Goal: Check status: Check status

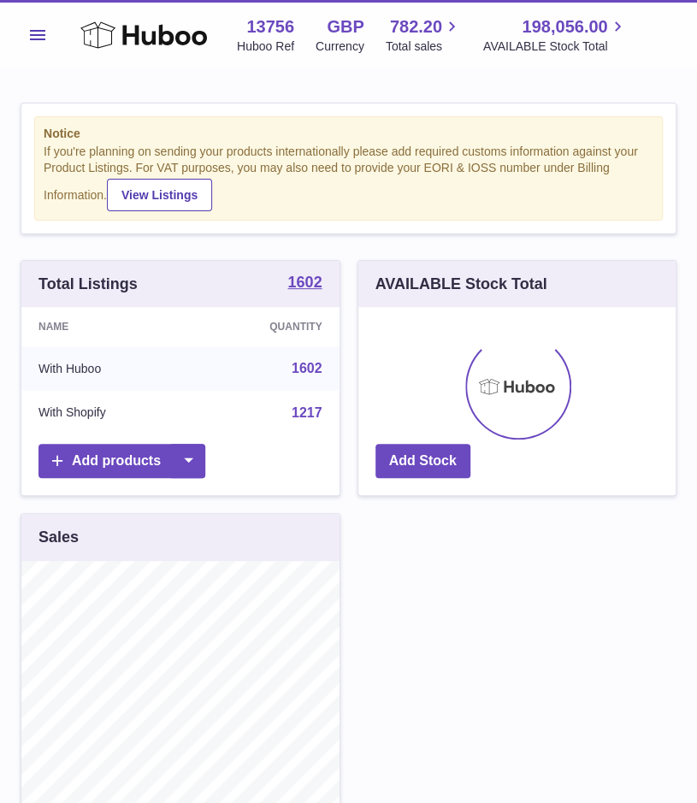
scroll to position [267, 318]
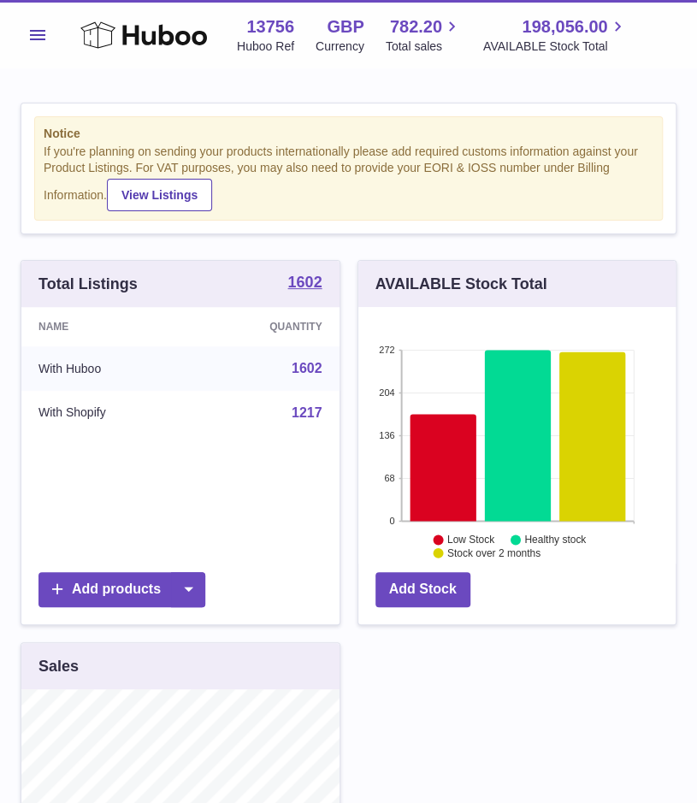
click at [32, 38] on span "Menu" at bounding box center [37, 35] width 15 height 10
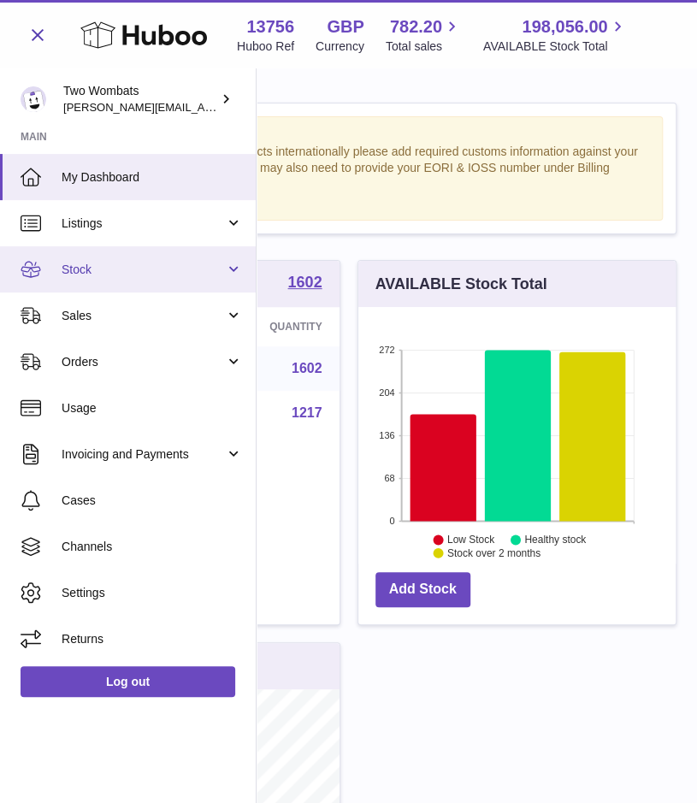
click at [217, 273] on span "Stock" at bounding box center [143, 270] width 163 height 16
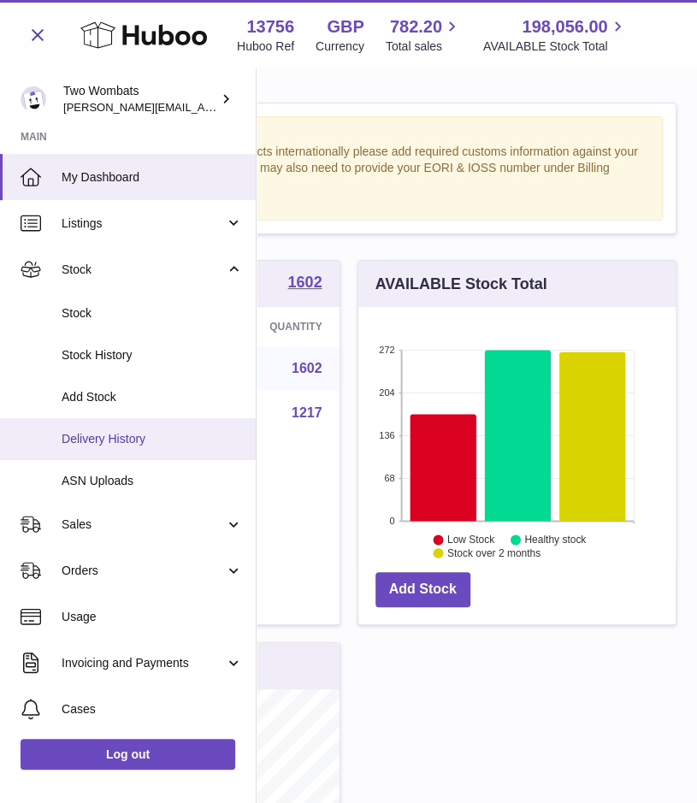
click at [139, 436] on span "Delivery History" at bounding box center [152, 439] width 181 height 16
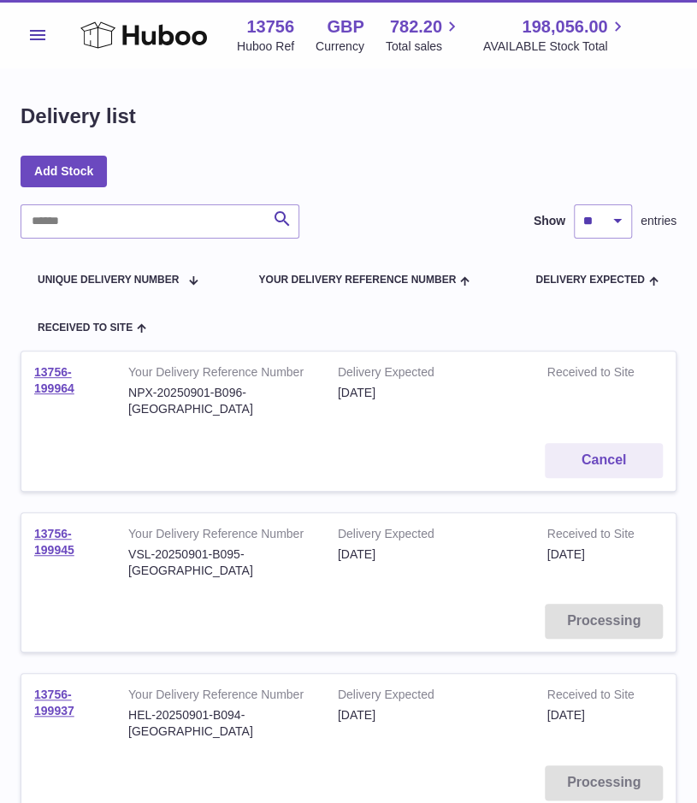
click at [108, 219] on input "text" at bounding box center [160, 221] width 279 height 34
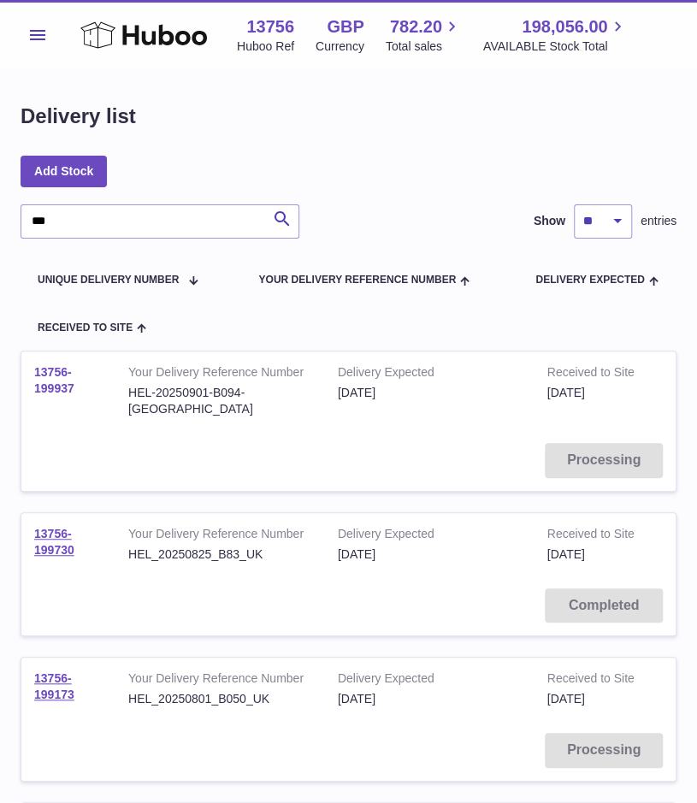
click at [53, 392] on link "13756-199937" at bounding box center [54, 380] width 40 height 30
drag, startPoint x: 113, startPoint y: 206, endPoint x: -2, endPoint y: 189, distance: 115.9
click at [0, 189] on html ".st0{fill:#141414;}" at bounding box center [348, 401] width 697 height 803
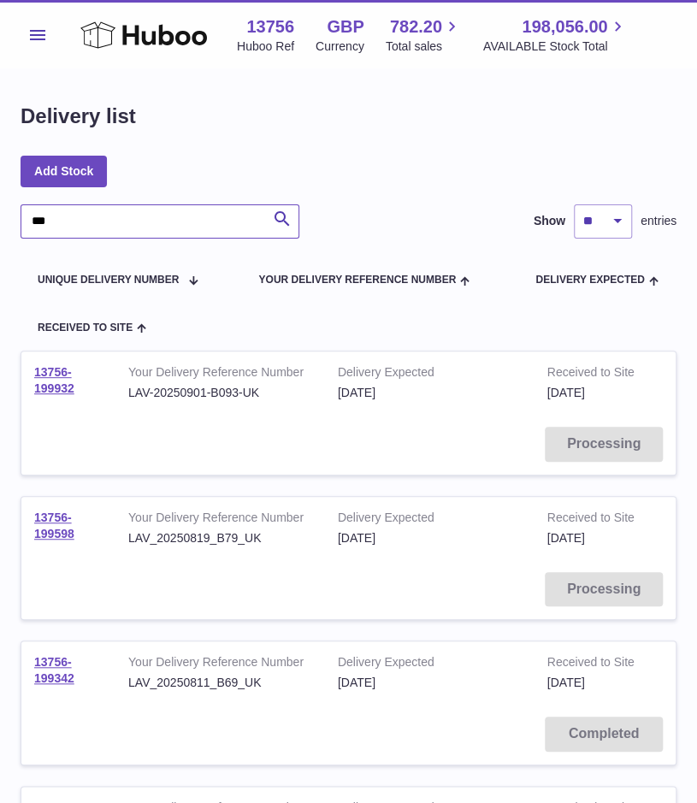
drag, startPoint x: 123, startPoint y: 222, endPoint x: -2, endPoint y: 209, distance: 125.5
click at [0, 209] on html ".st0{fill:#141414;}" at bounding box center [348, 401] width 697 height 803
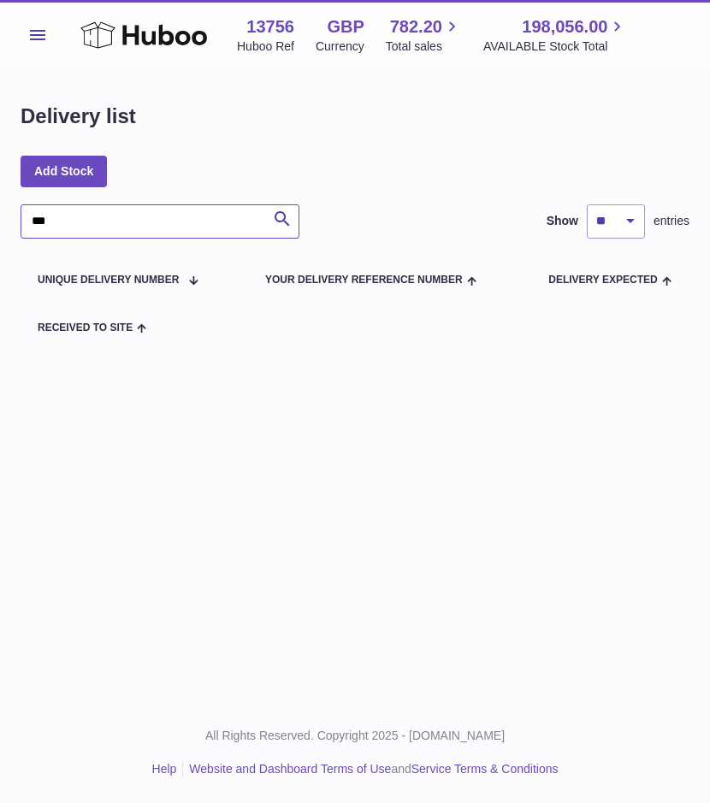
drag, startPoint x: 60, startPoint y: 226, endPoint x: -2, endPoint y: 213, distance: 62.9
click at [0, 213] on html ".st0{fill:#141414;}" at bounding box center [355, 401] width 710 height 803
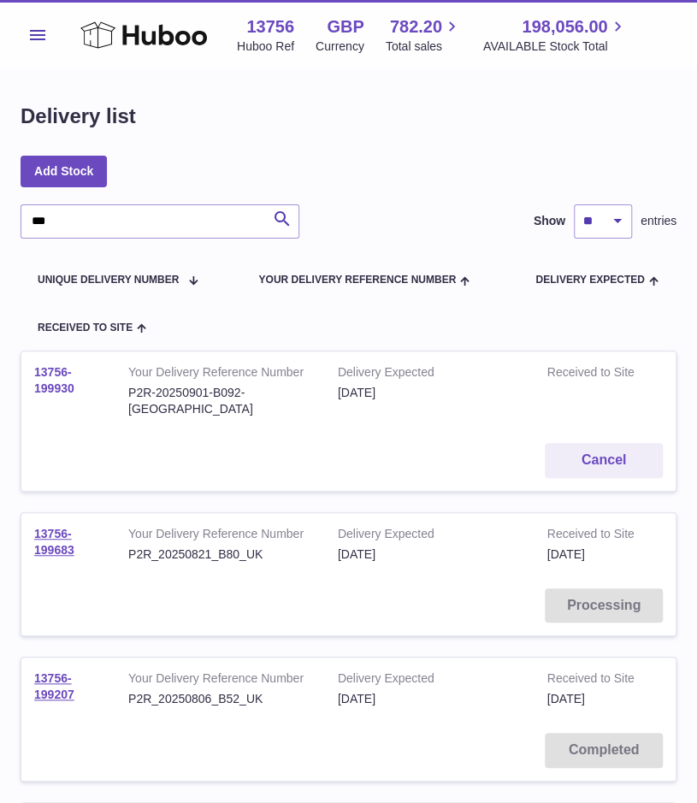
click at [50, 369] on link "13756-199930" at bounding box center [54, 380] width 40 height 30
drag, startPoint x: 92, startPoint y: 211, endPoint x: -2, endPoint y: 215, distance: 94.1
click at [0, 215] on html ".st0{fill:#141414;}" at bounding box center [348, 401] width 697 height 803
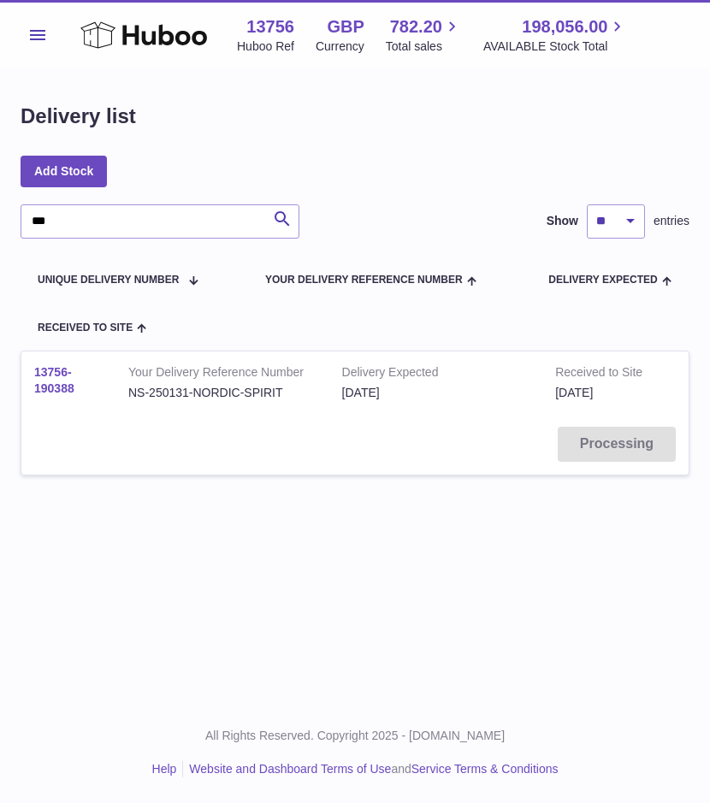
click at [57, 377] on link "13756-190388" at bounding box center [54, 380] width 40 height 30
drag, startPoint x: 75, startPoint y: 216, endPoint x: 9, endPoint y: 218, distance: 66.7
click at [9, 218] on div "Delivery list Add Stock *** Search Show ** ** ** *** entries Unique Delivery Nu…" at bounding box center [355, 299] width 710 height 462
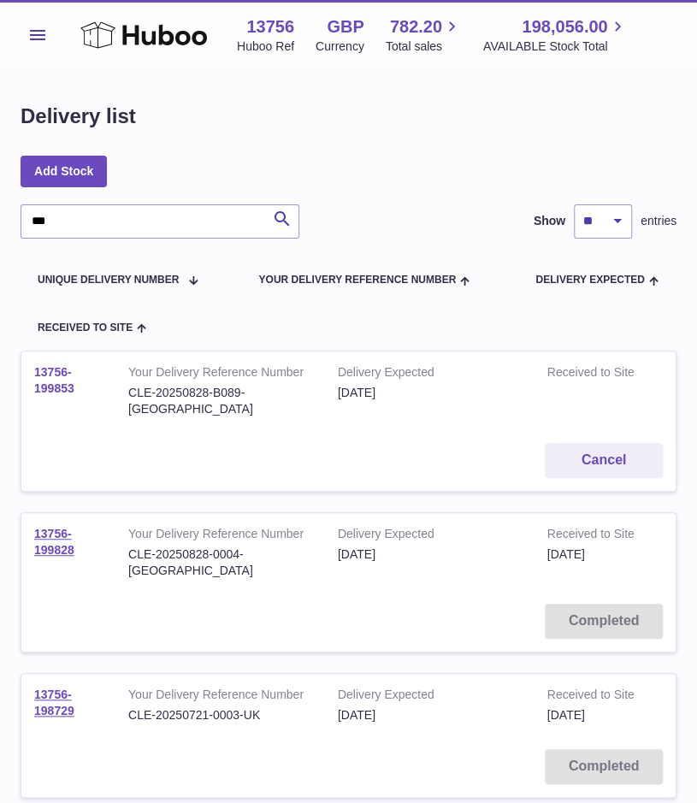
click at [46, 384] on link "13756-199853" at bounding box center [54, 380] width 40 height 30
drag, startPoint x: 82, startPoint y: 219, endPoint x: -2, endPoint y: 223, distance: 83.9
click at [0, 223] on html ".st0{fill:#141414;}" at bounding box center [348, 401] width 697 height 803
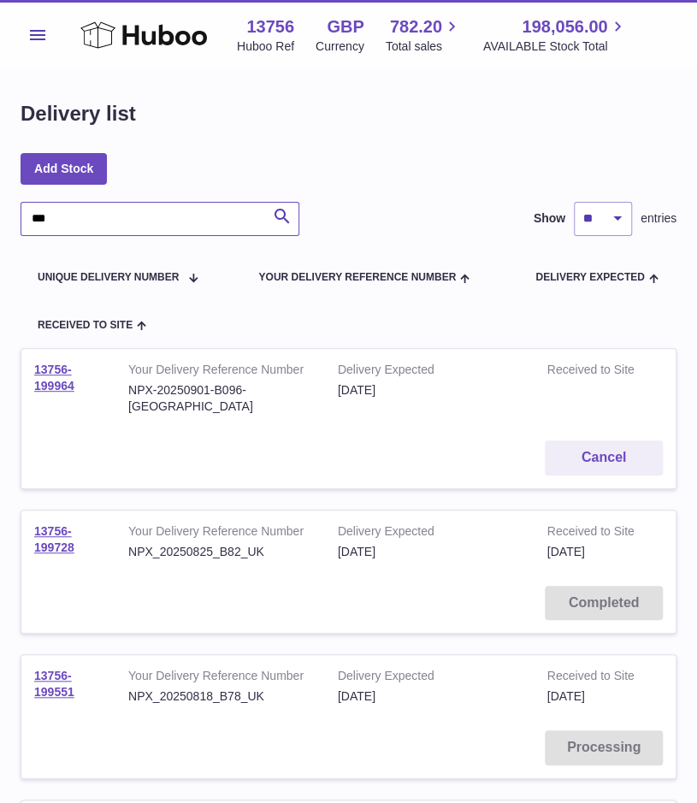
scroll to position [3, 0]
type input "***"
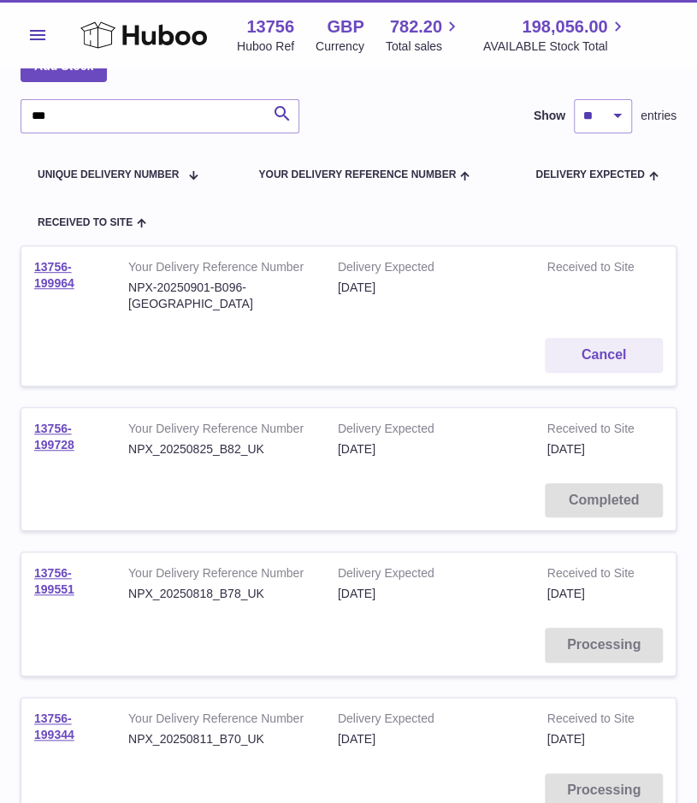
scroll to position [106, 0]
click at [54, 421] on link "13756-199728" at bounding box center [54, 436] width 40 height 30
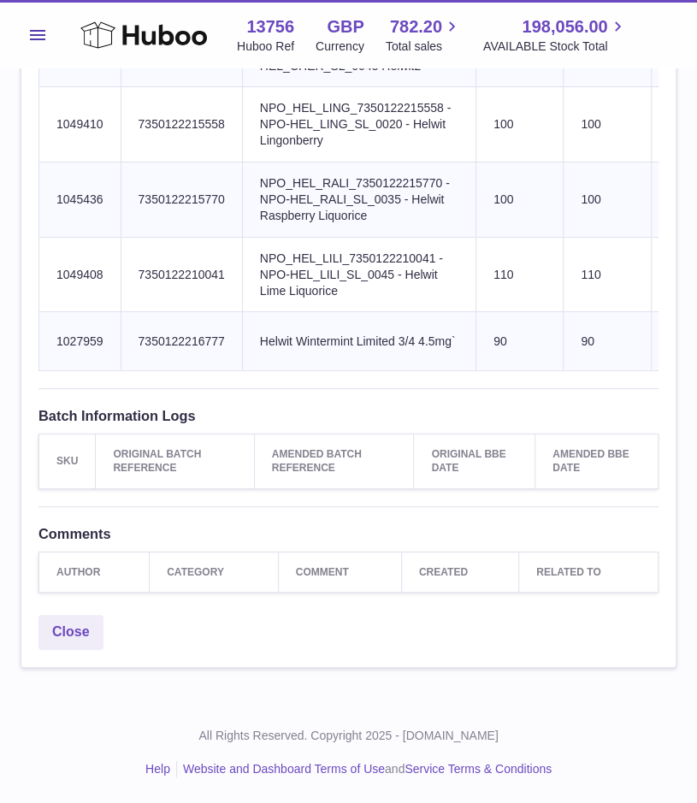
scroll to position [2112, 0]
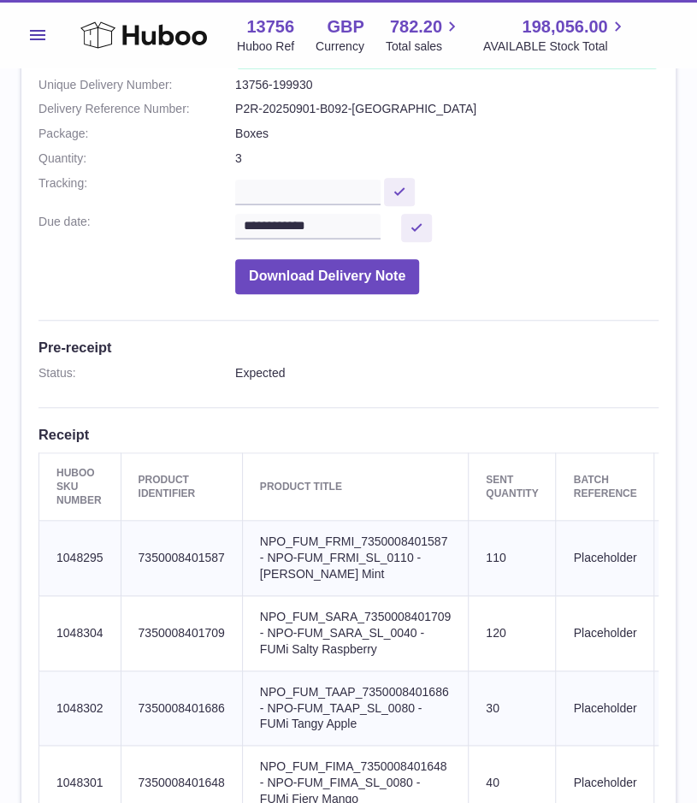
scroll to position [385, 0]
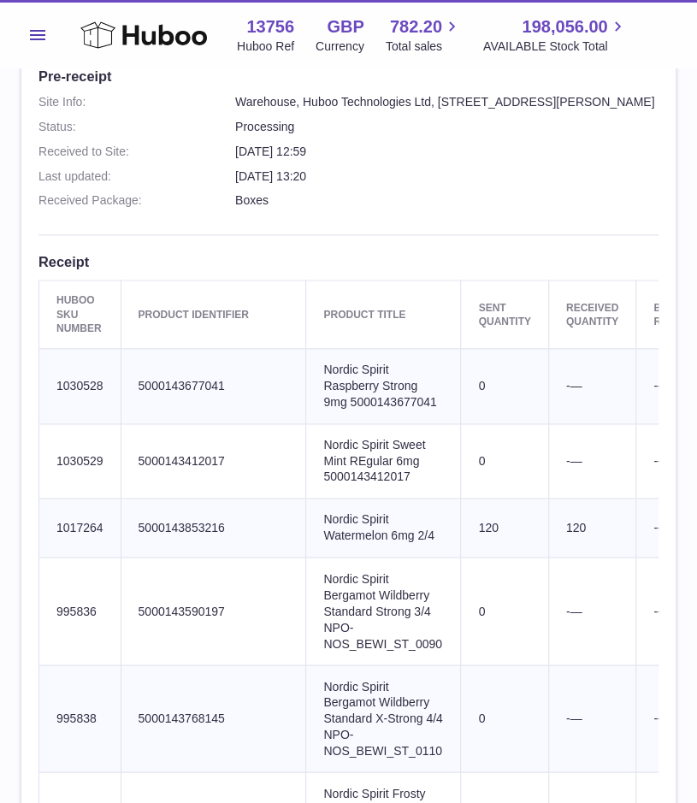
scroll to position [483, 0]
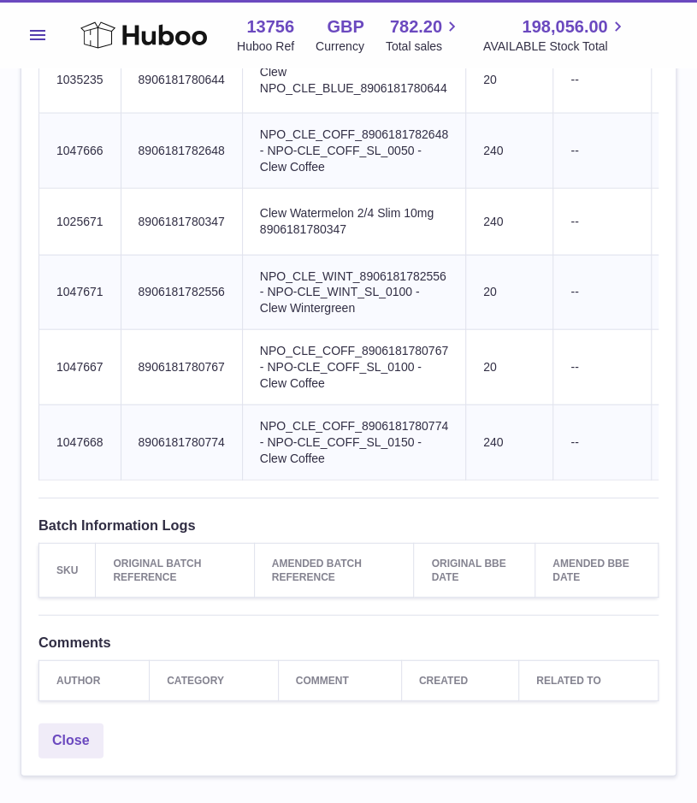
scroll to position [1045, 0]
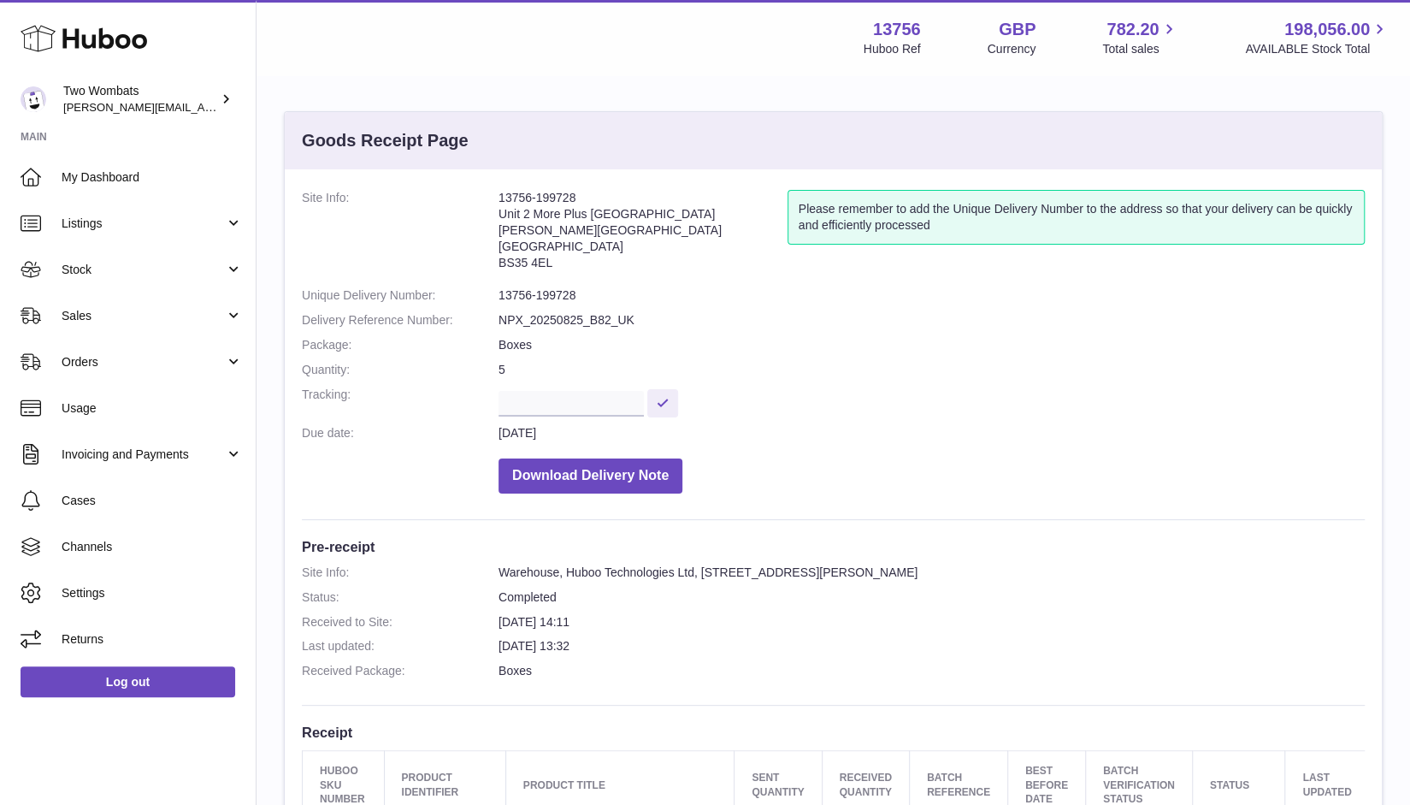
click at [709, 341] on dd "Boxes" at bounding box center [932, 345] width 866 height 16
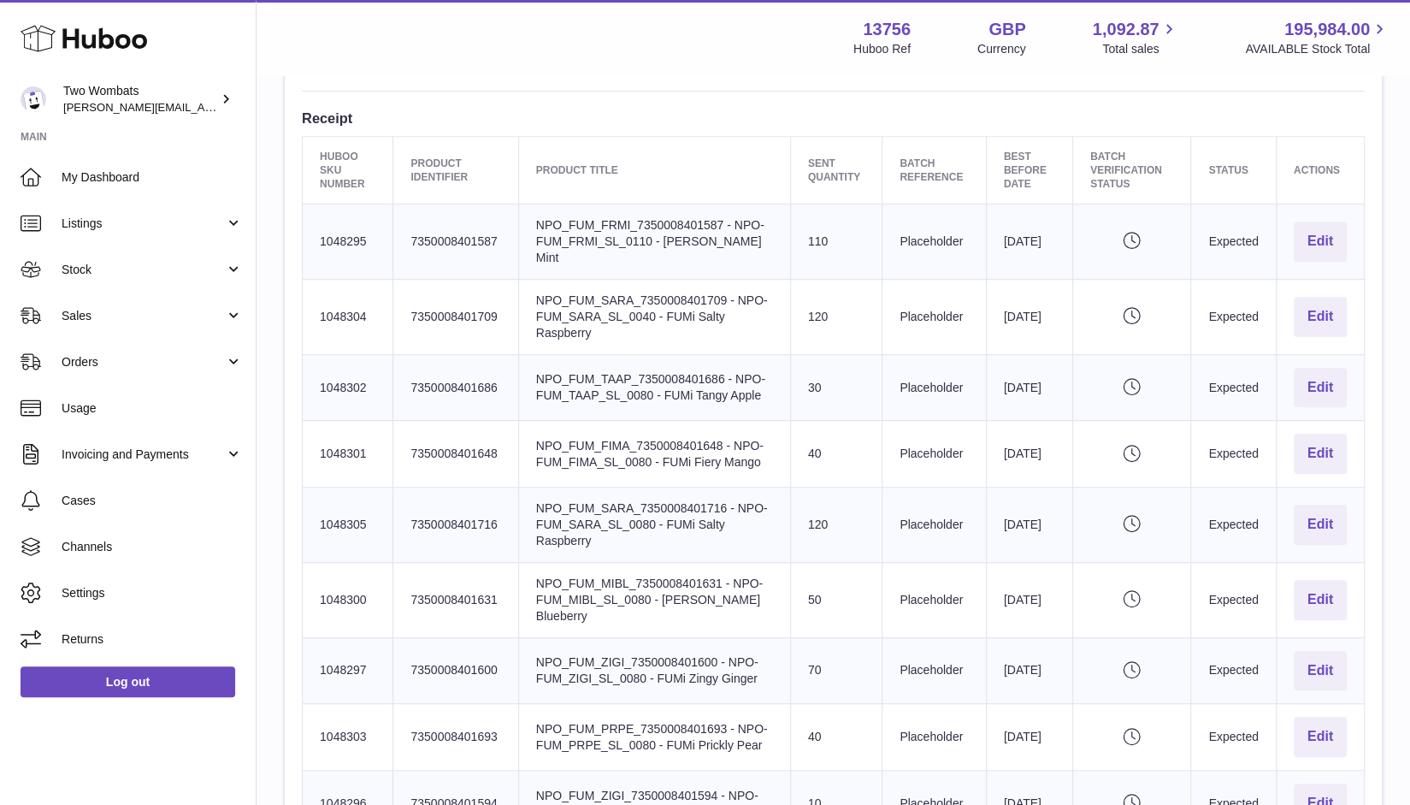
scroll to position [532, 0]
